Goal: Information Seeking & Learning: Check status

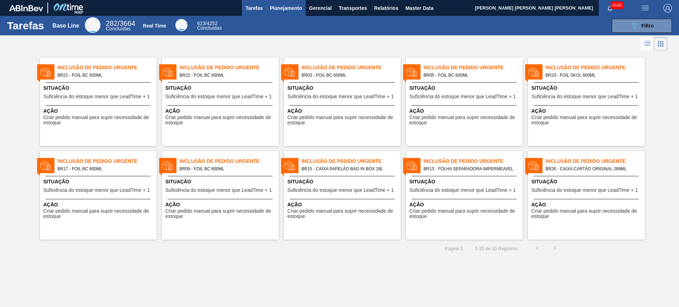
click at [284, 8] on span "Planejamento" at bounding box center [286, 8] width 32 height 8
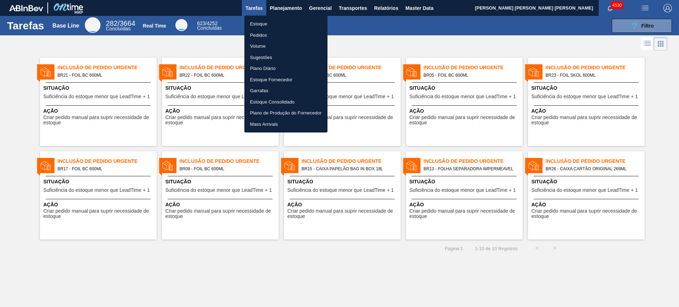
click at [268, 24] on li "Estoque" at bounding box center [285, 23] width 83 height 11
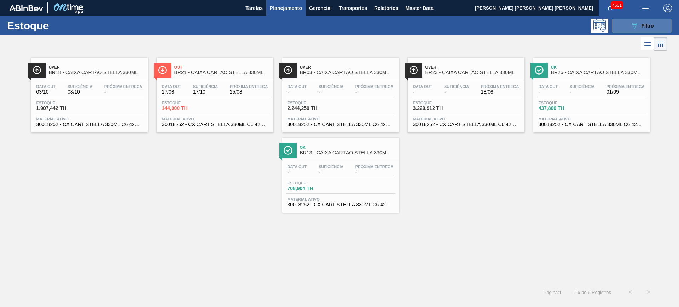
click at [628, 22] on button "089F7B8B-B2A5-4AFE-B5C0-19BA573D28AC Filtro" at bounding box center [642, 26] width 60 height 14
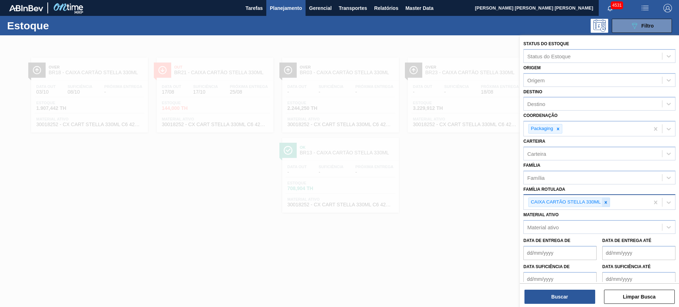
click at [606, 206] on div at bounding box center [606, 202] width 8 height 9
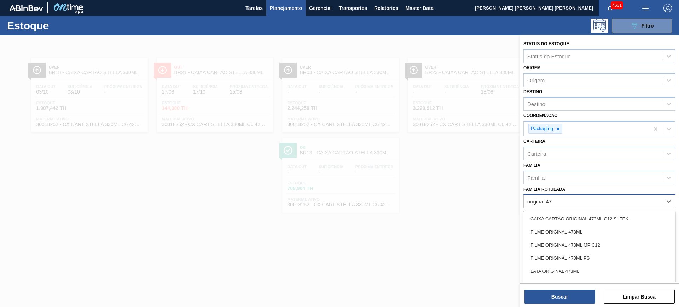
type Rotulada "original 473"
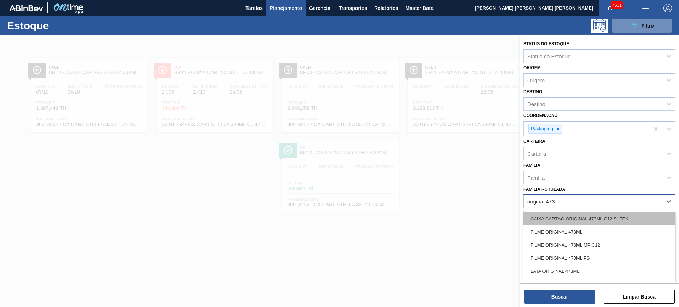
click at [612, 224] on div "CAIXA CARTÃO ORIGINAL 473ML C12 SLEEK" at bounding box center [599, 219] width 152 height 13
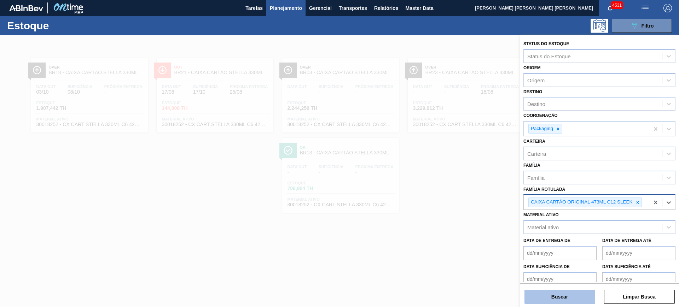
click at [579, 303] on button "Buscar" at bounding box center [560, 297] width 71 height 14
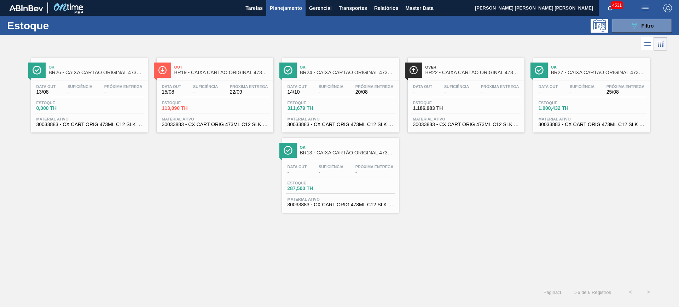
click at [626, 22] on button "089F7B8B-B2A5-4AFE-B5C0-19BA573D28AC Filtro" at bounding box center [642, 26] width 60 height 14
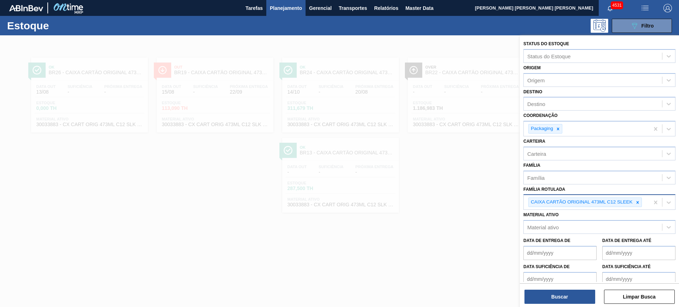
click at [445, 204] on div at bounding box center [339, 188] width 679 height 307
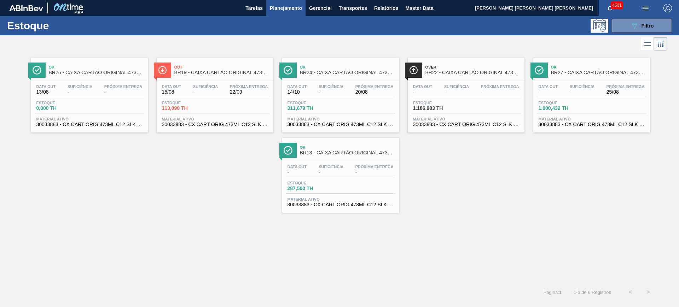
drag, startPoint x: 42, startPoint y: 104, endPoint x: 173, endPoint y: 176, distance: 148.8
click at [173, 176] on div "Ok BR26 - CAIXA CARTÃO ORIGINAL 473ML C12 SLEEK Data out 13/08 Suficiência - Pr…" at bounding box center [339, 132] width 679 height 161
click at [624, 27] on button "089F7B8B-B2A5-4AFE-B5C0-19BA573D28AC Filtro" at bounding box center [642, 26] width 60 height 14
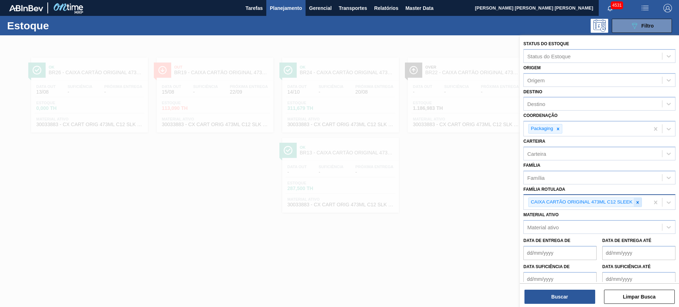
click at [636, 201] on icon at bounding box center [637, 202] width 5 height 5
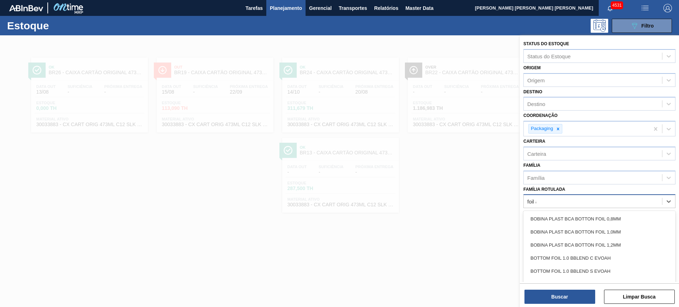
type Rotulada "foil ap"
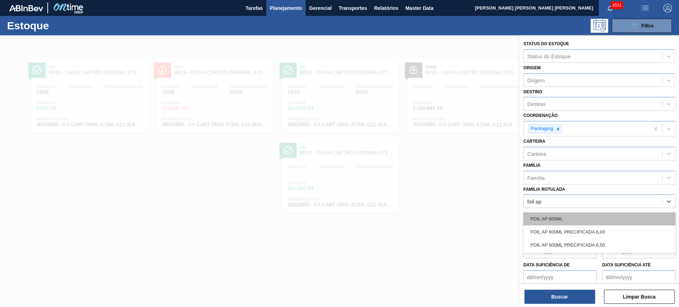
click at [633, 216] on div "FOIL AP 600ML" at bounding box center [599, 219] width 152 height 13
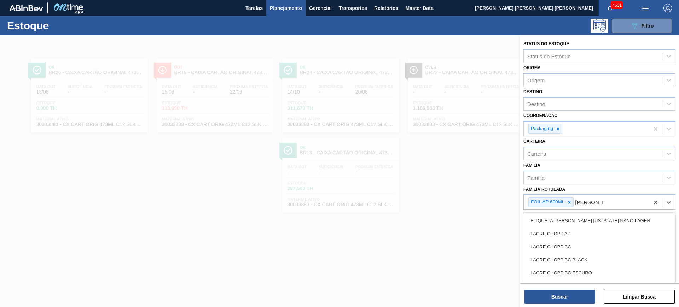
type Rotulada "lacre chopp"
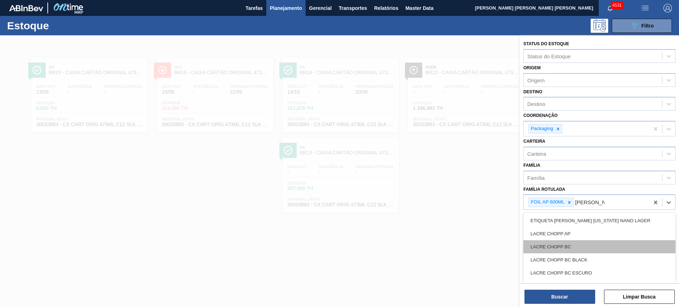
click at [625, 242] on div "LACRE CHOPP BC" at bounding box center [599, 247] width 152 height 13
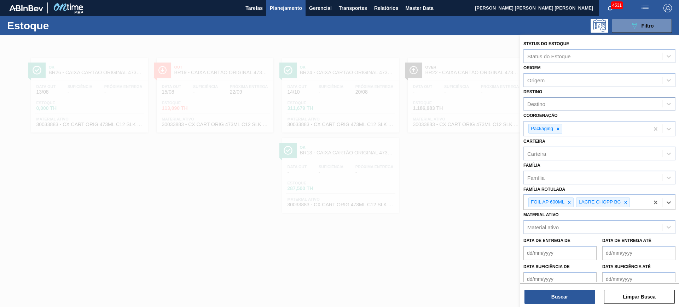
click at [561, 102] on div "Destino" at bounding box center [593, 104] width 138 height 10
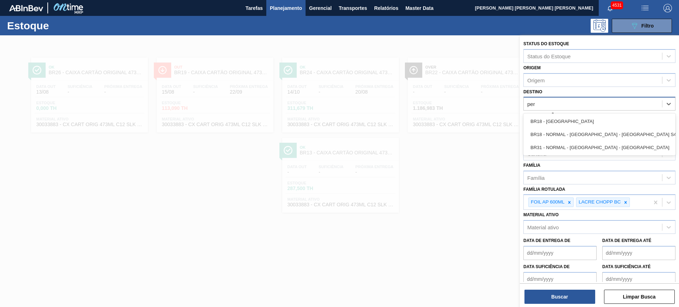
type input "pern"
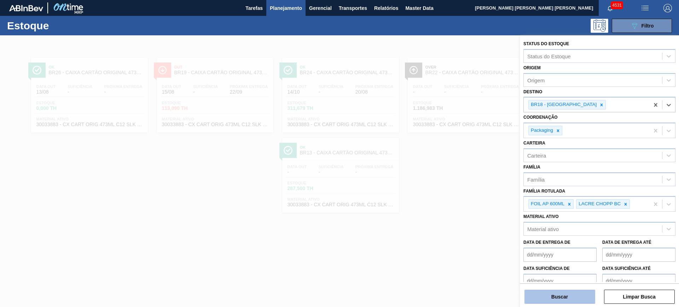
click at [572, 302] on button "Buscar" at bounding box center [560, 297] width 71 height 14
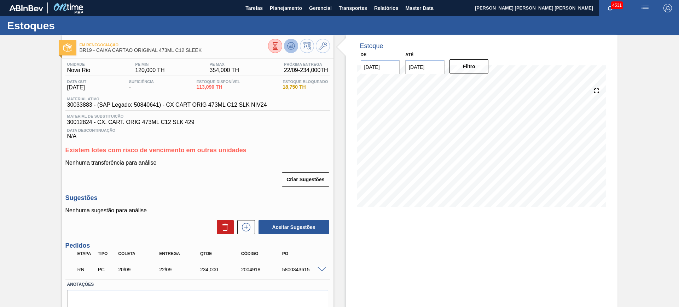
click at [279, 48] on icon at bounding box center [275, 46] width 8 height 8
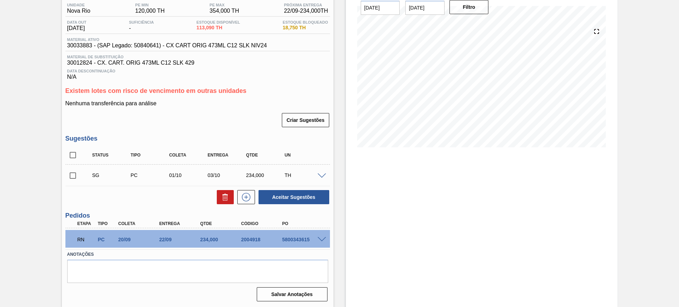
scroll to position [60, 0]
click at [324, 239] on span at bounding box center [322, 239] width 8 height 5
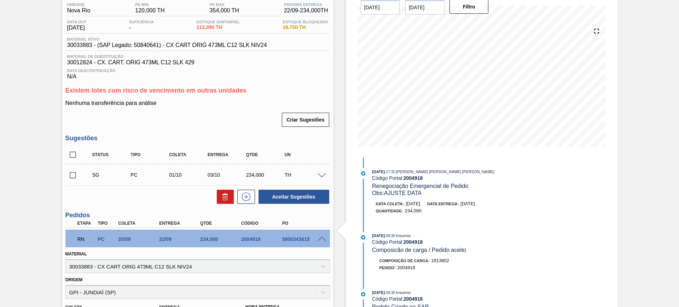
click at [255, 238] on div "2004918" at bounding box center [262, 240] width 46 height 6
click at [255, 239] on div "2004918" at bounding box center [262, 240] width 46 height 6
copy div "2004918"
click at [76, 155] on input "checkbox" at bounding box center [72, 154] width 15 height 15
checkbox input "true"
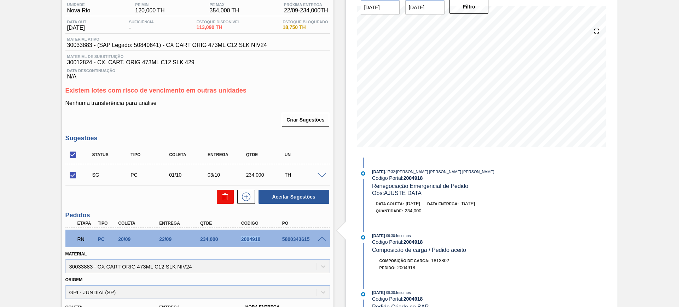
click at [229, 199] on button at bounding box center [225, 197] width 17 height 14
checkbox input "false"
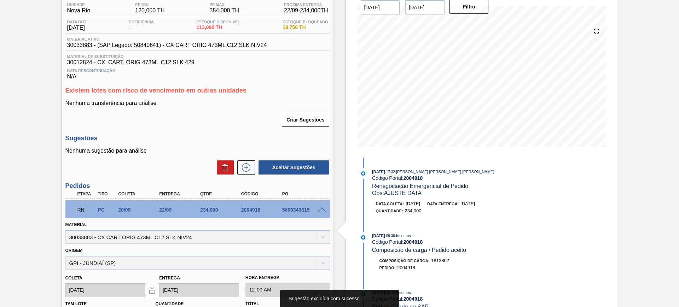
click at [323, 213] on div "RN PC 20/09 22/09 234,000 2004918 5800343615" at bounding box center [197, 210] width 265 height 18
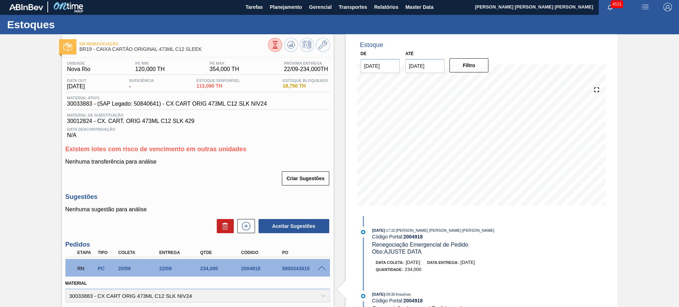
scroll to position [0, 0]
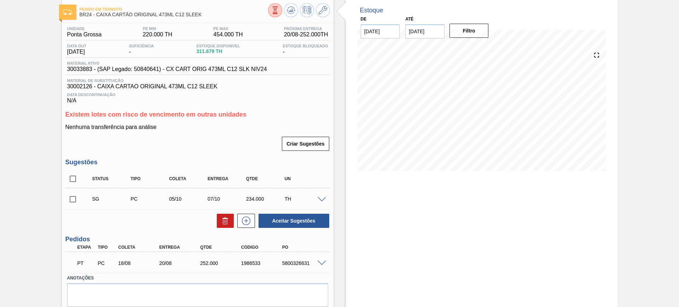
scroll to position [44, 0]
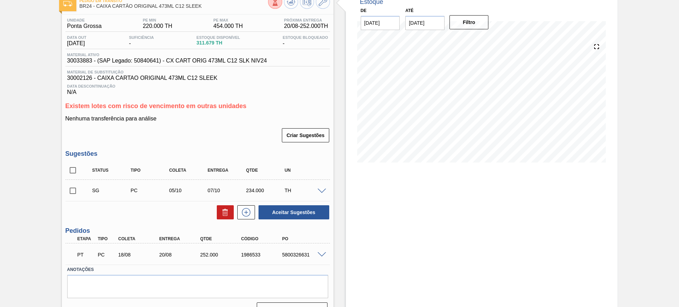
click at [71, 170] on input "checkbox" at bounding box center [72, 170] width 15 height 15
checkbox input "true"
click at [221, 211] on icon at bounding box center [225, 212] width 8 height 8
checkbox input "false"
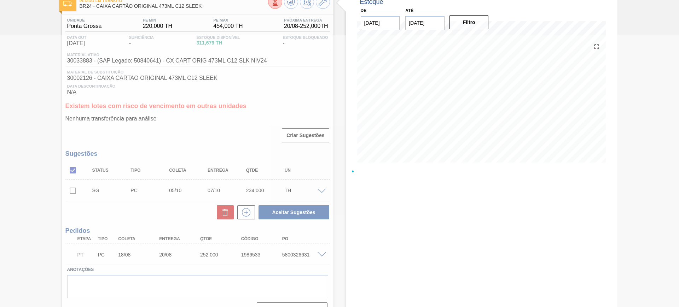
scroll to position [30, 0]
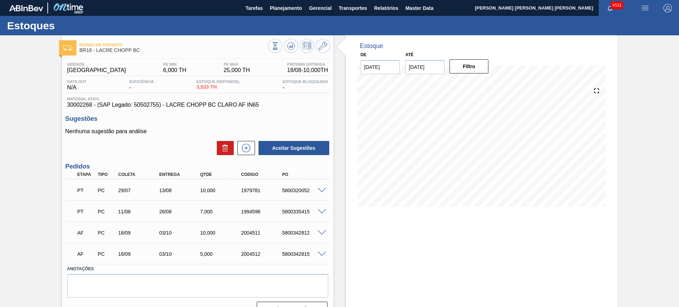
click at [294, 188] on div "5800320052" at bounding box center [303, 191] width 46 height 6
copy div "5800320052"
click at [301, 208] on div "PT PC 11/08 26/08 7,000 1994596 5800335415" at bounding box center [196, 211] width 246 height 14
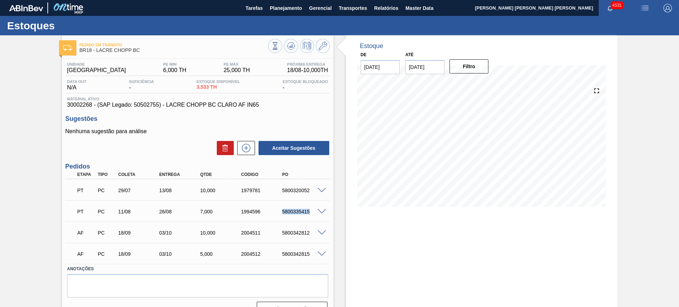
copy div "5800335415"
